Goal: Information Seeking & Learning: Understand process/instructions

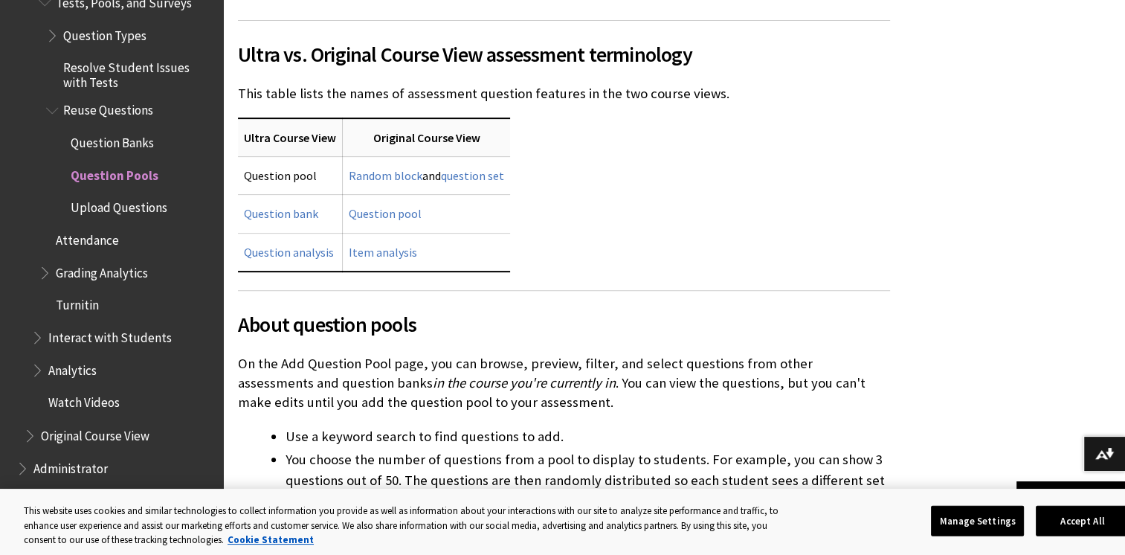
scroll to position [2311, 0]
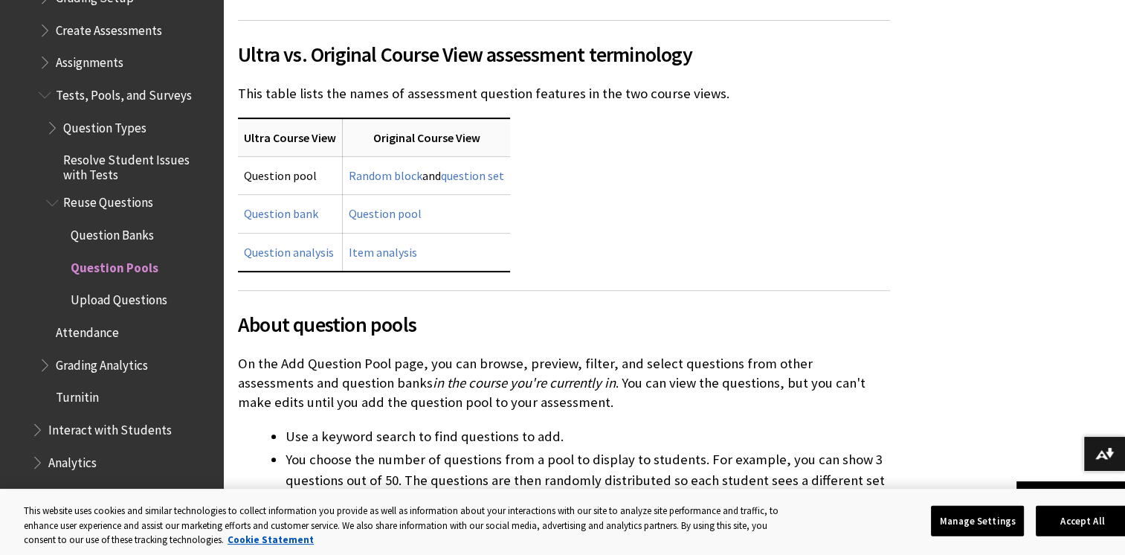
click at [134, 232] on span "Question Banks" at bounding box center [112, 232] width 83 height 20
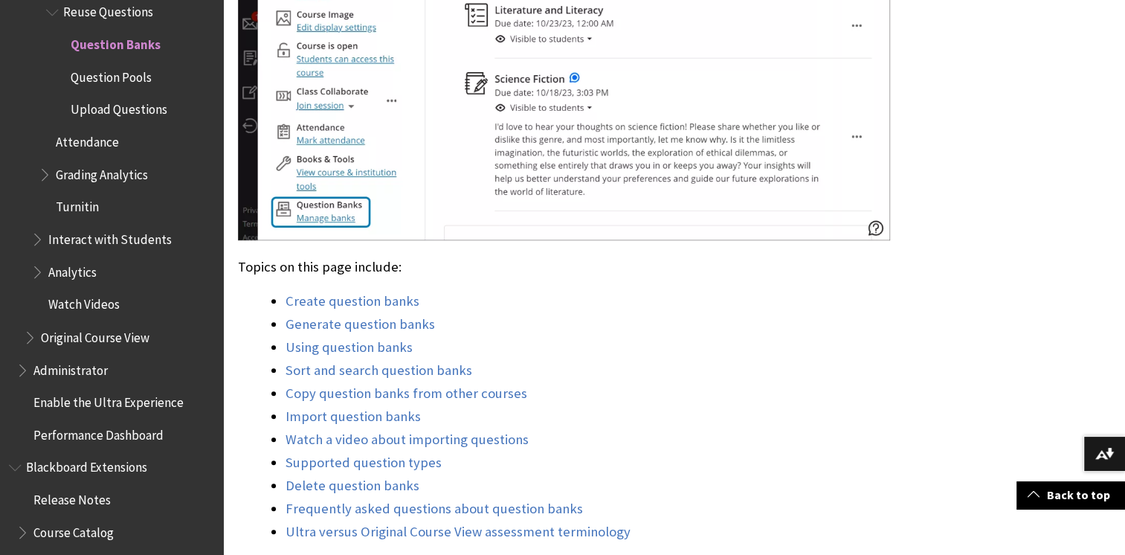
scroll to position [1041, 0]
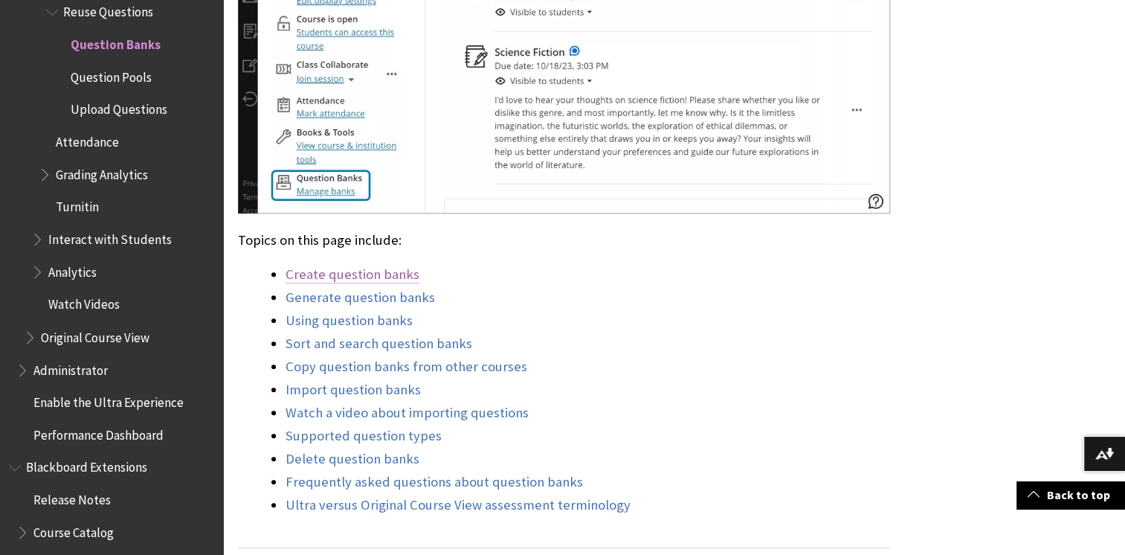
click at [345, 274] on link "Create question banks" at bounding box center [352, 274] width 134 height 18
